Goal: Check status: Check status

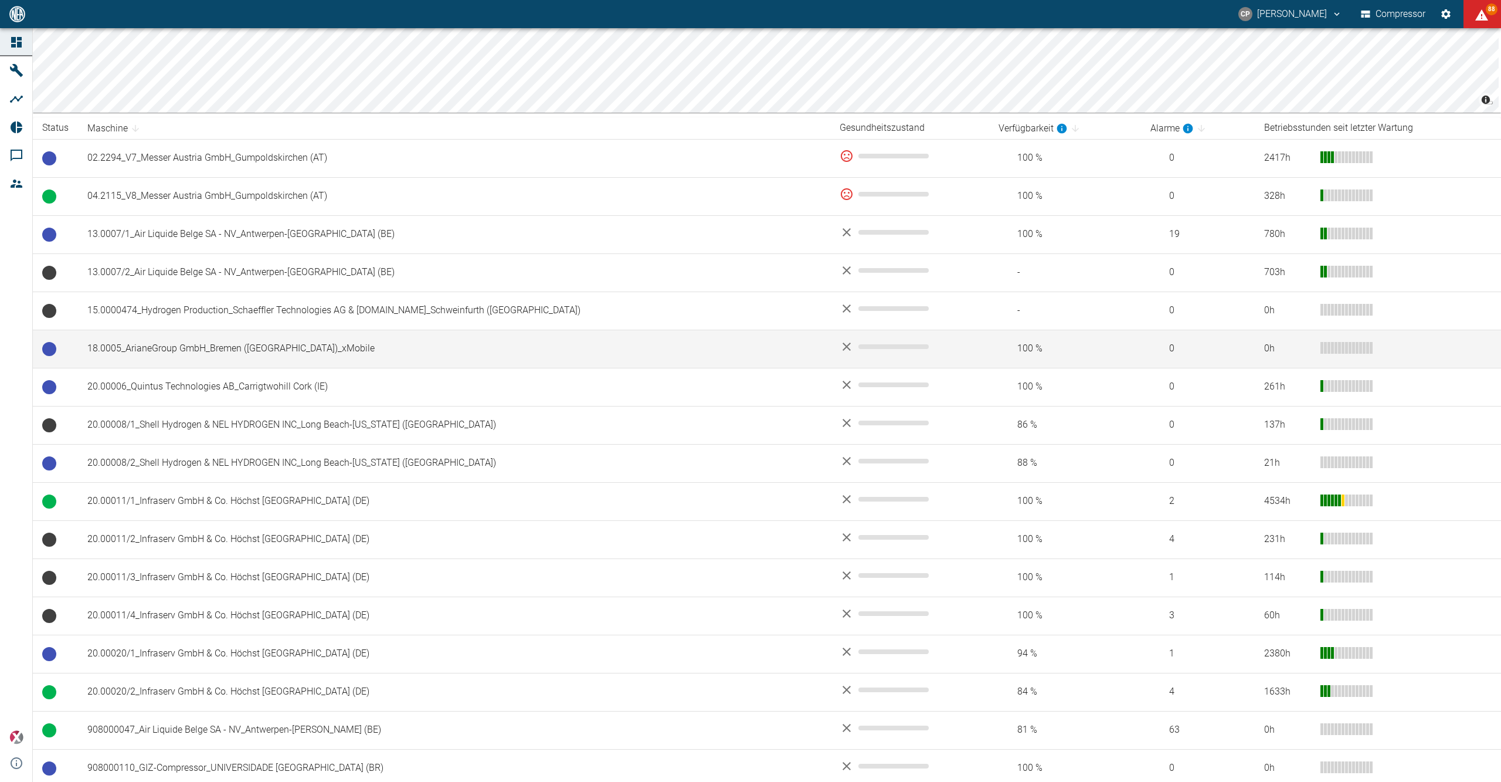
scroll to position [156, 0]
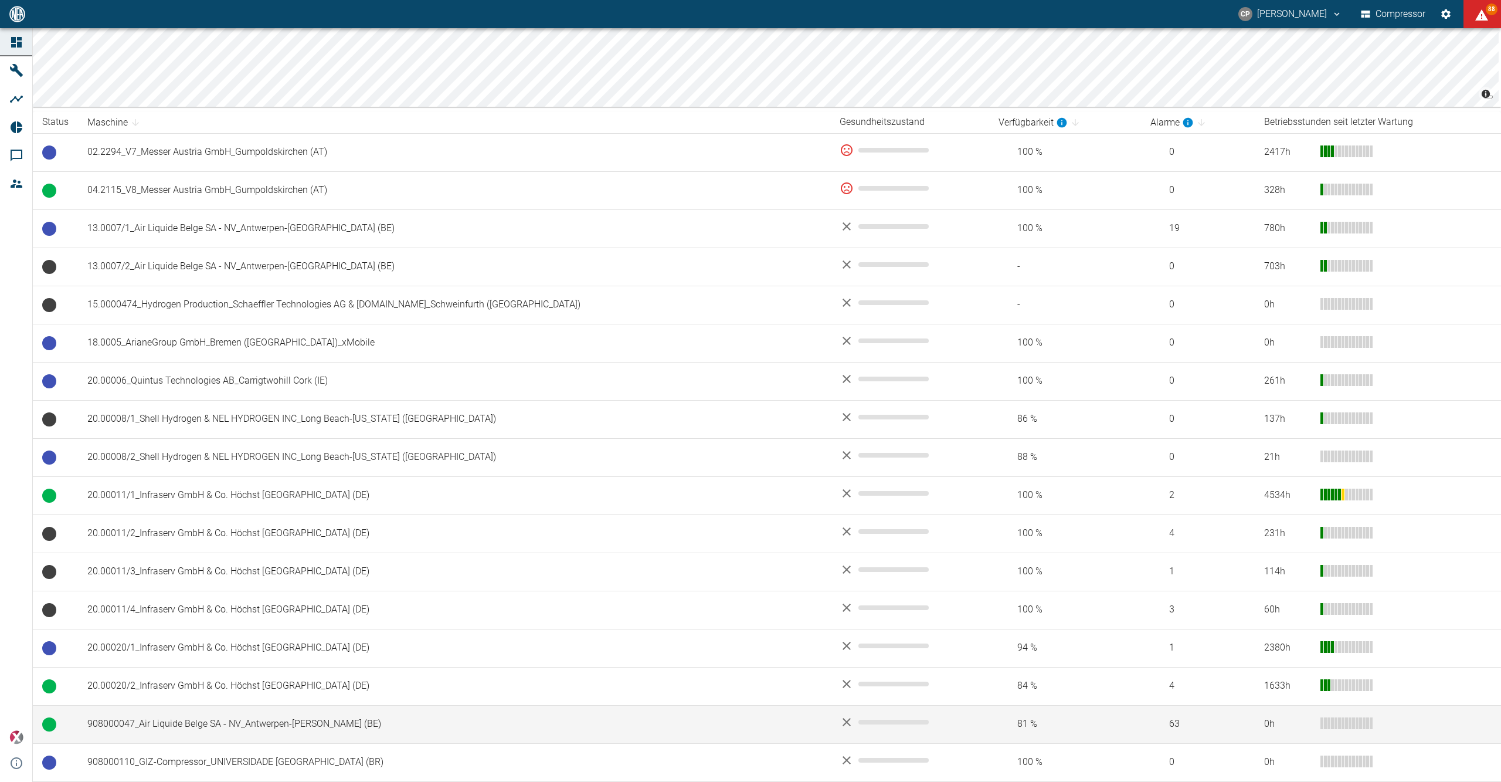
click at [259, 728] on td "908000047_Air Liquide Belge SA - NV_Antwerpen-[PERSON_NAME] (BE)" at bounding box center [454, 724] width 752 height 38
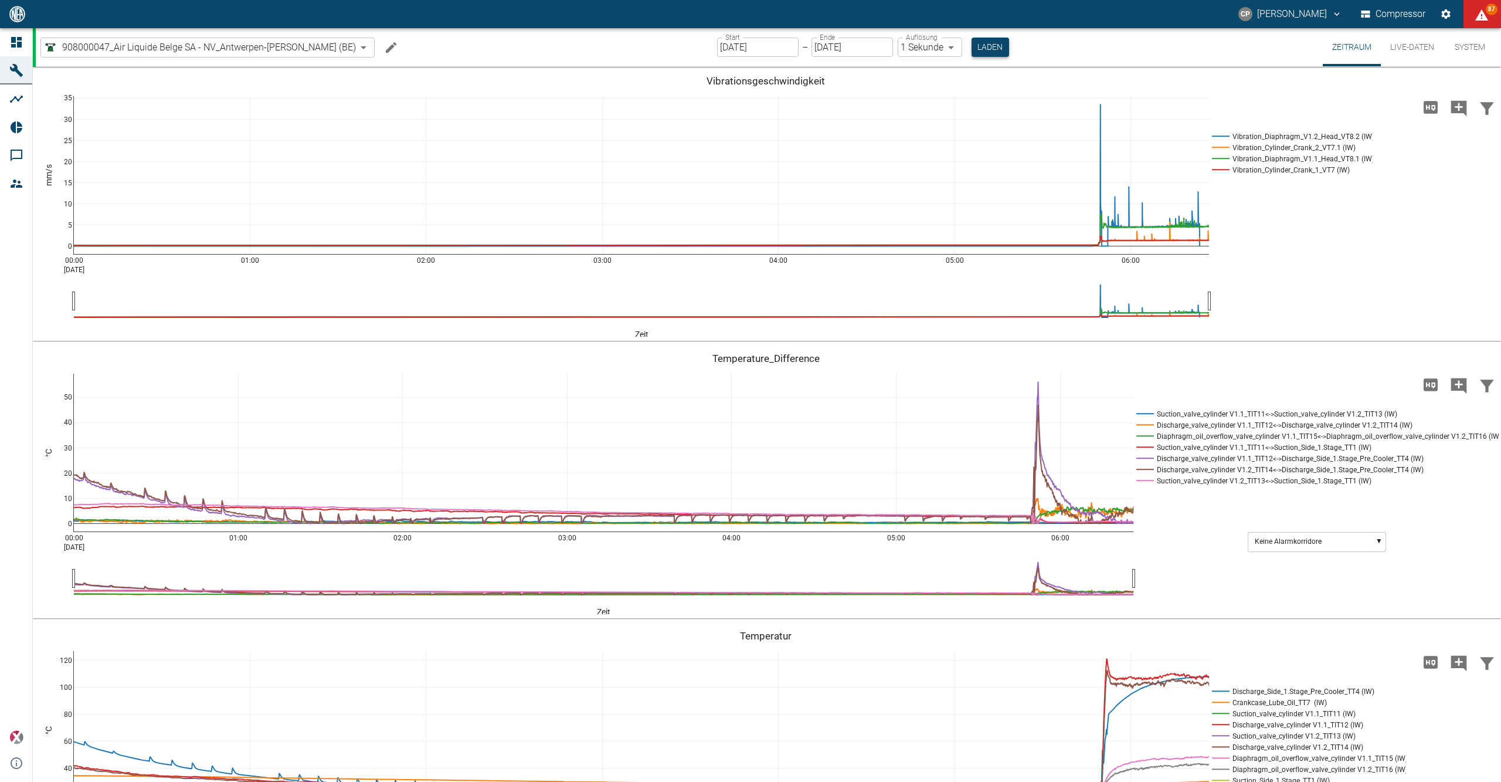
click at [972, 48] on button "Laden" at bounding box center [991, 47] width 38 height 19
